Goal: Find specific page/section: Find specific page/section

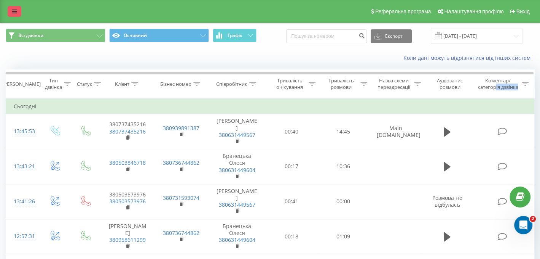
click at [20, 11] on link at bounding box center [15, 11] width 14 height 11
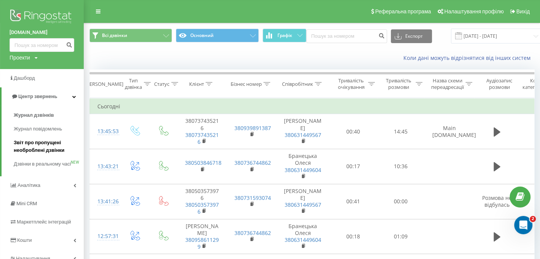
click at [46, 148] on span "Звіт про пропущені необроблені дзвінки" at bounding box center [47, 146] width 66 height 15
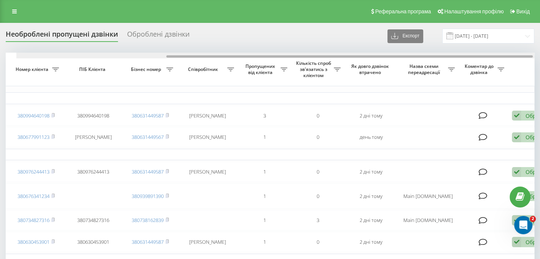
scroll to position [0, 216]
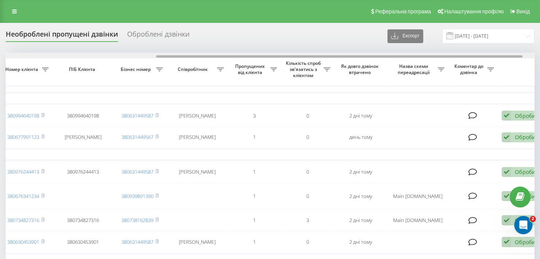
drag, startPoint x: 230, startPoint y: 56, endPoint x: 375, endPoint y: 84, distance: 147.4
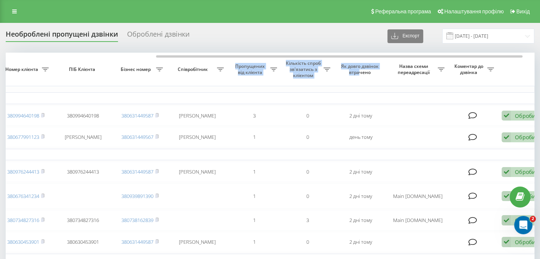
drag, startPoint x: 314, startPoint y: 81, endPoint x: 230, endPoint y: 67, distance: 85.6
click at [230, 67] on tr "Обрати всі Час першого дзвінка Час останнього дзвінка Причина пропуску дзвінка …" at bounding box center [171, 70] width 762 height 34
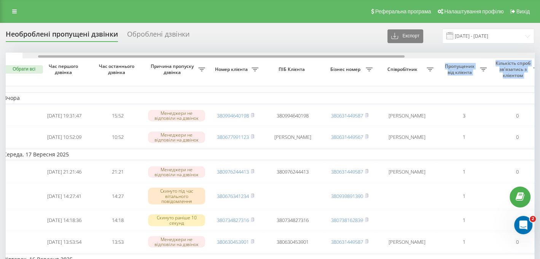
scroll to position [0, 0]
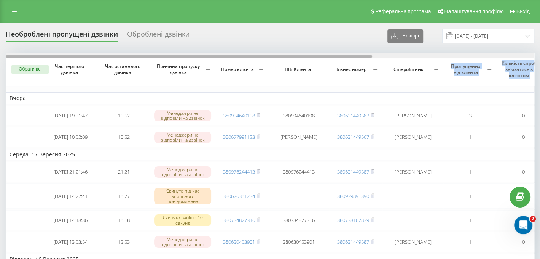
drag, startPoint x: 238, startPoint y: 56, endPoint x: 86, endPoint y: 36, distance: 153.6
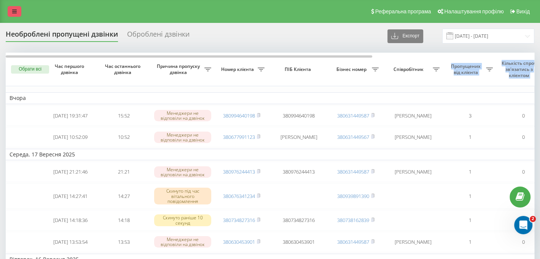
click at [8, 8] on link at bounding box center [15, 11] width 14 height 11
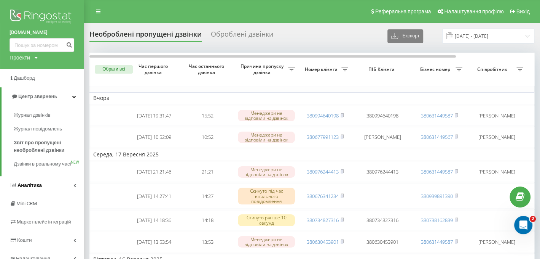
click at [30, 188] on link "Аналiтика" at bounding box center [42, 185] width 84 height 18
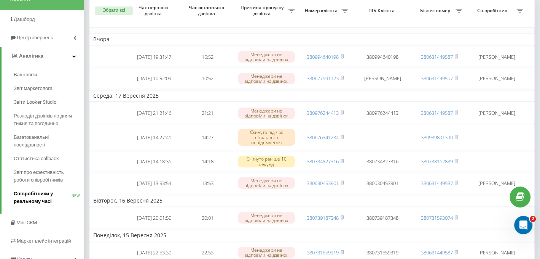
scroll to position [76, 0]
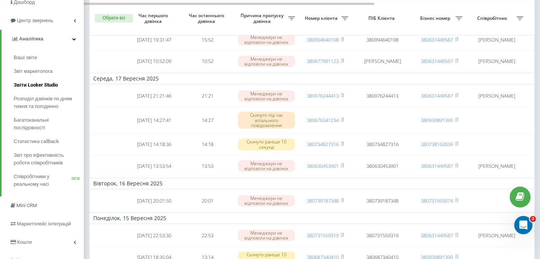
click at [25, 89] on link "Звіти Looker Studio" at bounding box center [49, 85] width 70 height 14
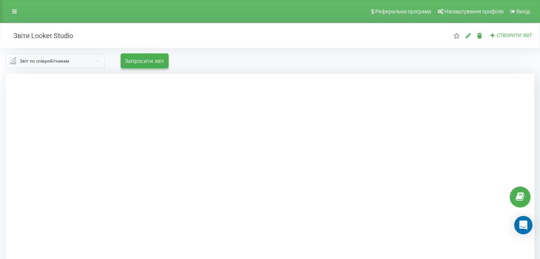
drag, startPoint x: 489, startPoint y: 119, endPoint x: 466, endPoint y: 108, distance: 25.0
click at [489, 119] on div at bounding box center [270, 202] width 529 height 259
click at [87, 59] on input "text" at bounding box center [55, 61] width 98 height 14
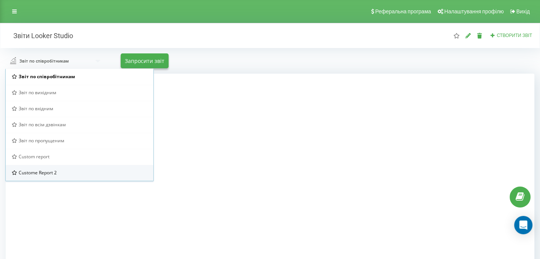
click at [45, 169] on span "Custome Report 2" at bounding box center [38, 172] width 38 height 6
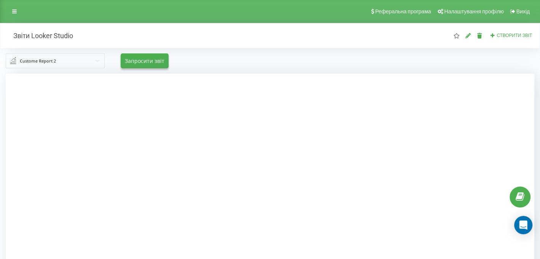
scroll to position [8, 0]
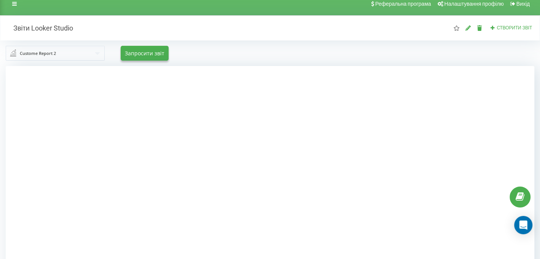
click at [222, 45] on div "Custome Report 2 Звіт по співробітникам Звіт по вихідним Звіт по вхідним Звіт п…" at bounding box center [270, 53] width 540 height 26
